Goal: Find specific page/section: Find specific page/section

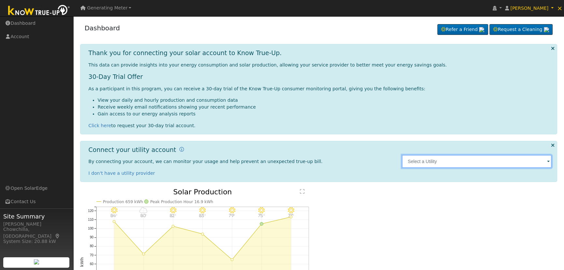
click at [431, 165] on input "text" at bounding box center [477, 161] width 150 height 13
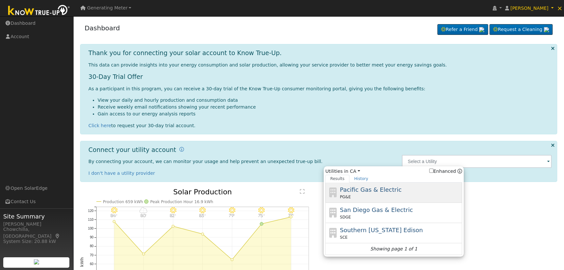
click at [384, 192] on span "Pacific Gas & Electric" at bounding box center [371, 189] width 62 height 7
type input "PG&E"
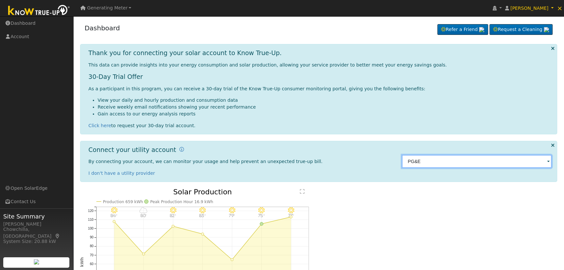
click at [424, 159] on input "PG&E" at bounding box center [477, 161] width 150 height 13
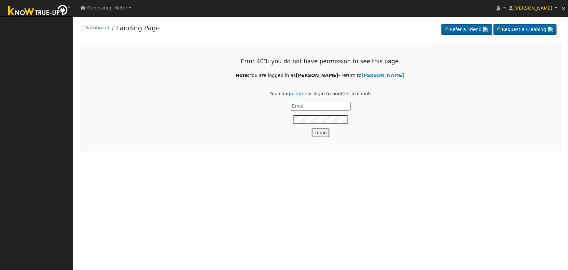
type input "[EMAIL_ADDRESS][DOMAIN_NAME]"
click at [314, 133] on button "Login" at bounding box center [321, 132] width 18 height 9
